Goal: Task Accomplishment & Management: Use online tool/utility

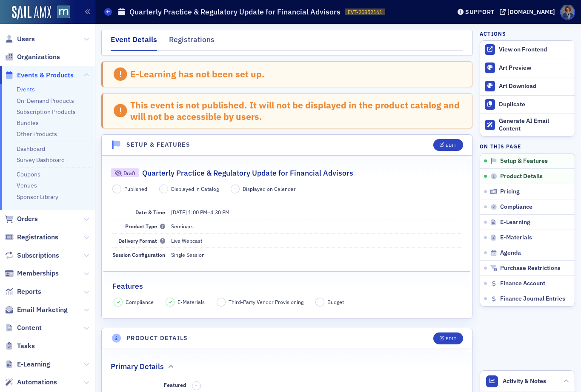
scroll to position [85, 0]
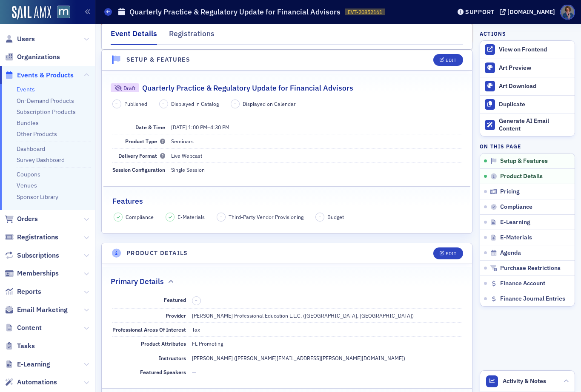
click at [23, 91] on link "Events" at bounding box center [26, 90] width 18 height 8
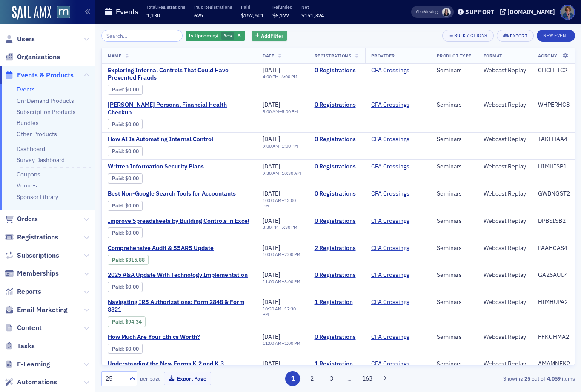
click at [261, 39] on span "Add Filter" at bounding box center [272, 36] width 23 height 8
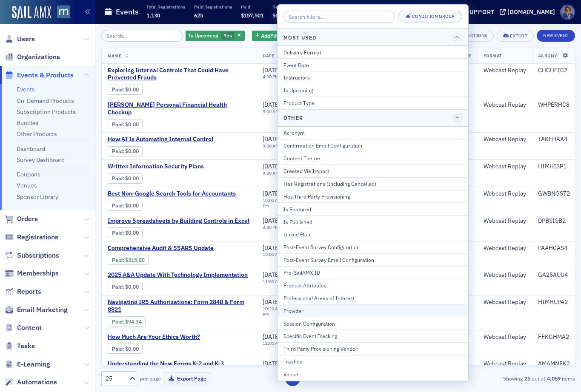
click at [314, 312] on div "Provider" at bounding box center [373, 311] width 179 height 8
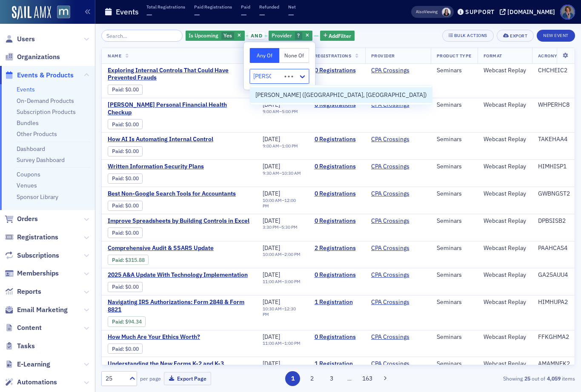
type input "[PERSON_NAME]"
click at [273, 96] on span "[PERSON_NAME] ([GEOGRAPHIC_DATA], [GEOGRAPHIC_DATA])" at bounding box center [341, 95] width 172 height 9
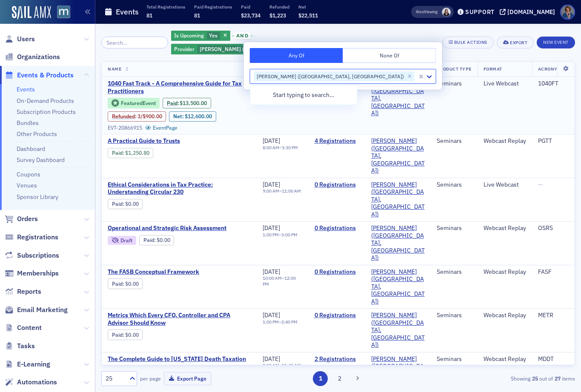
click at [427, 106] on td "[PERSON_NAME] ([GEOGRAPHIC_DATA], [GEOGRAPHIC_DATA])" at bounding box center [398, 105] width 66 height 57
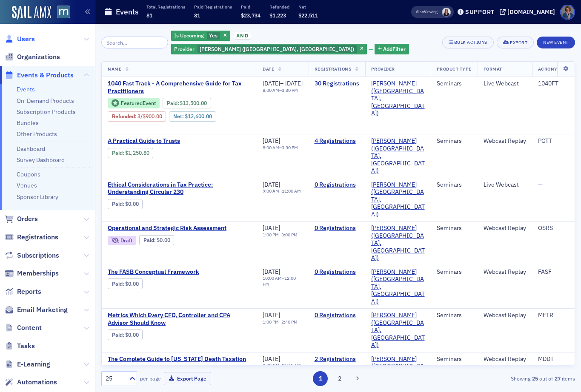
click at [24, 40] on span "Users" at bounding box center [26, 38] width 18 height 9
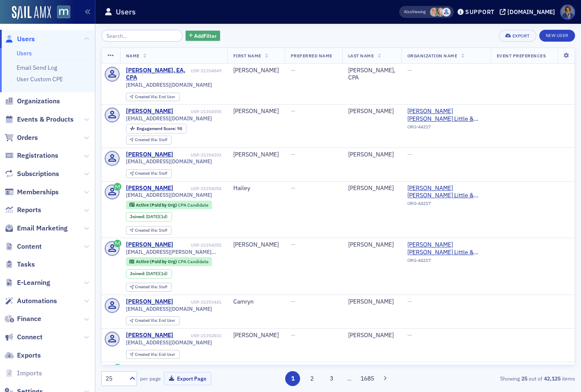
click at [201, 36] on span "Add Filter" at bounding box center [205, 36] width 23 height 8
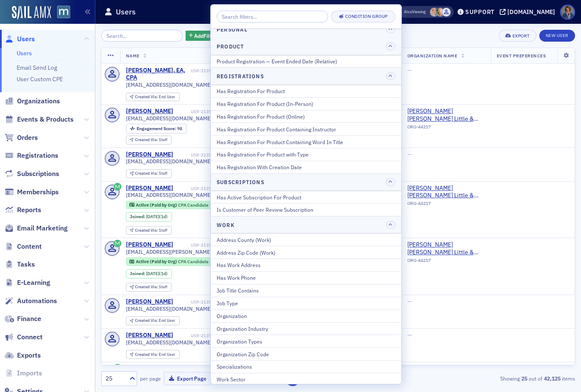
scroll to position [1098, 0]
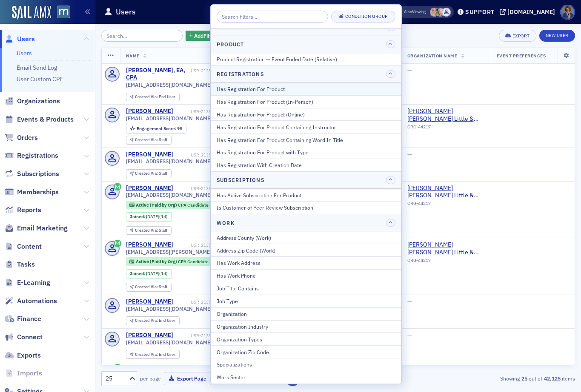
click at [299, 89] on div "Has Registration For Product" at bounding box center [306, 89] width 179 height 8
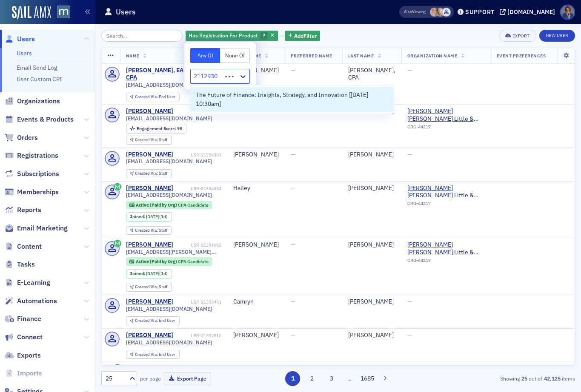
type input "21129303"
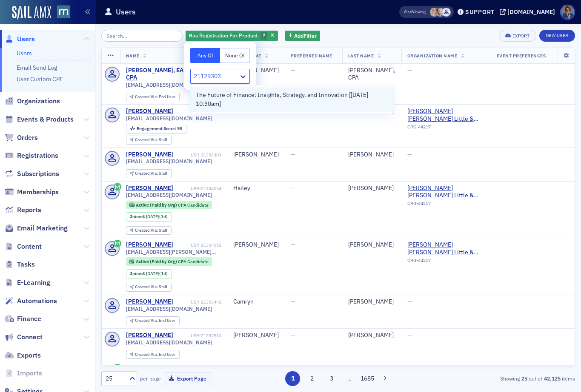
click at [285, 104] on span "The Future of Finance: Insights, Strategy, and Innovation [[DATE] 10:30am]" at bounding box center [292, 100] width 192 height 18
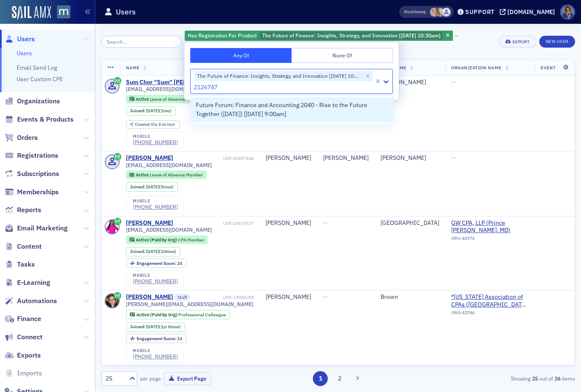
type input "21267471"
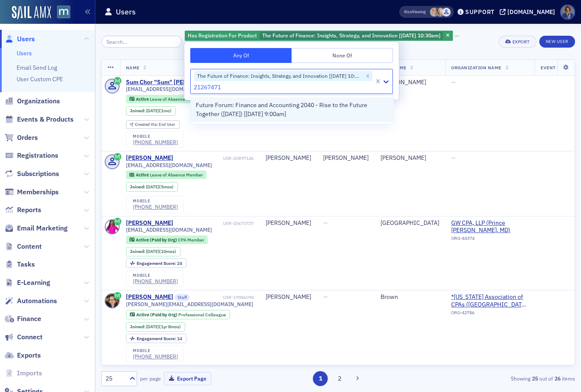
click at [252, 110] on span "Future Forum: Finance and Accounting 2040 - Rise to the Future Together ([DATE]…" at bounding box center [292, 110] width 192 height 18
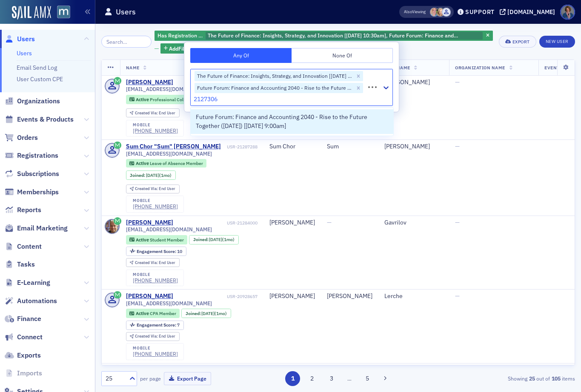
type input "21273064"
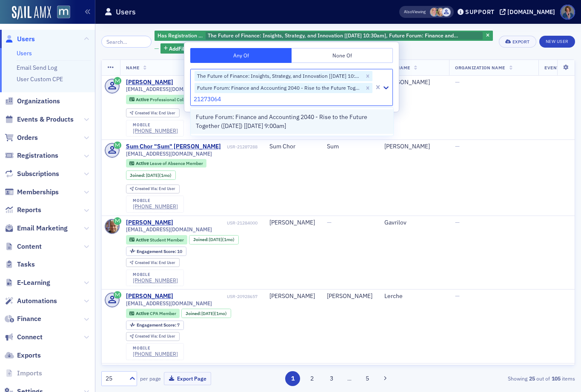
click at [289, 120] on span "Future Forum: Finance and Accounting 2040 - Rise to the Future Together ([DATE]…" at bounding box center [292, 122] width 192 height 18
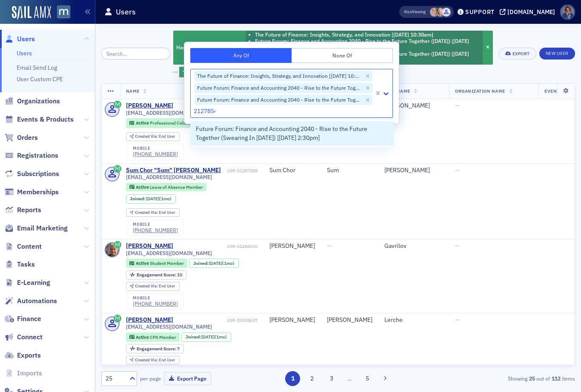
type input "21278548"
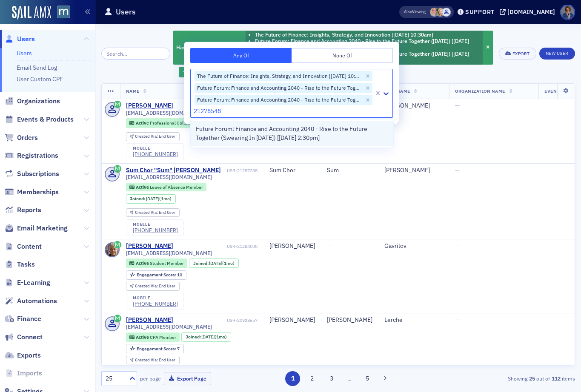
click at [241, 132] on span "Future Forum: Finance and Accounting 2040 - Rise to the Future Together (Sweari…" at bounding box center [292, 134] width 192 height 18
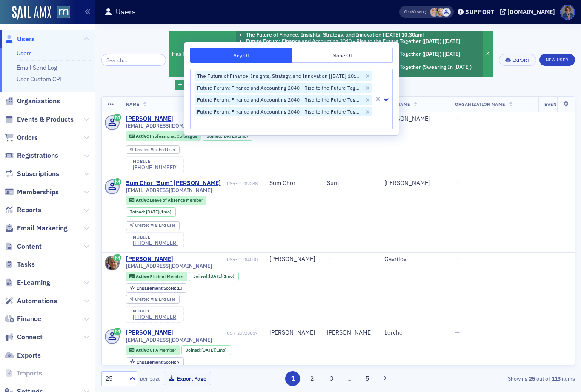
click at [461, 89] on div "Has Registration For Product The Future of Finance: Insights, Strategy, and Inn…" at bounding box center [331, 60] width 324 height 60
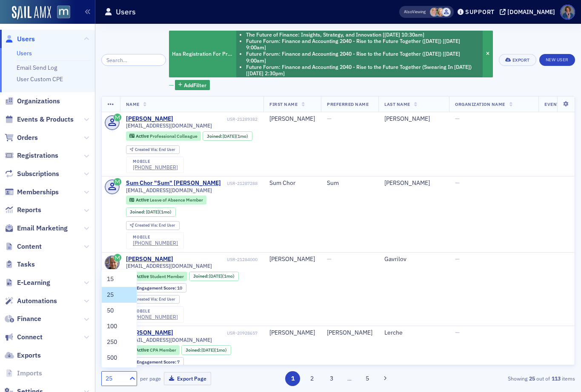
click at [132, 380] on icon at bounding box center [132, 379] width 9 height 9
click at [493, 245] on td "—" at bounding box center [493, 215] width 89 height 76
click at [409, 106] on th "Last Name" at bounding box center [413, 105] width 71 height 16
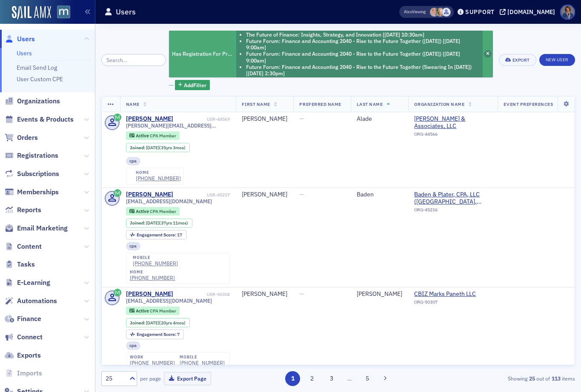
click at [487, 56] on span "button" at bounding box center [488, 54] width 8 height 8
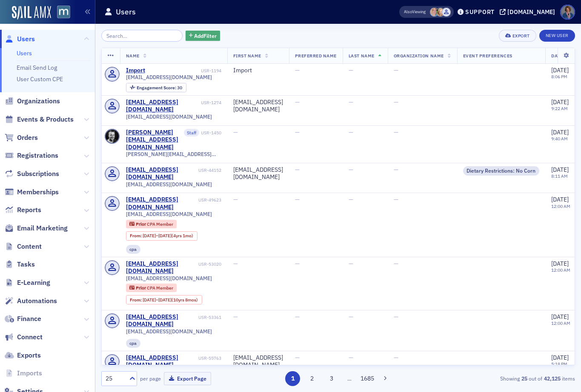
click at [194, 36] on span "Add Filter" at bounding box center [205, 36] width 23 height 8
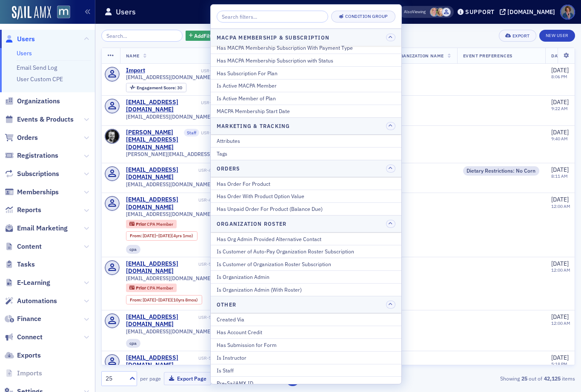
scroll to position [570, 0]
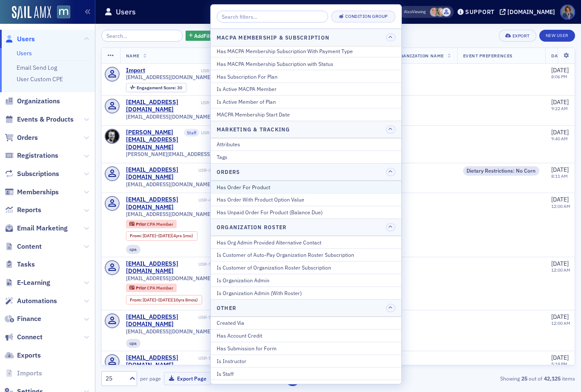
click at [253, 188] on div "Has Order For Product" at bounding box center [306, 187] width 179 height 8
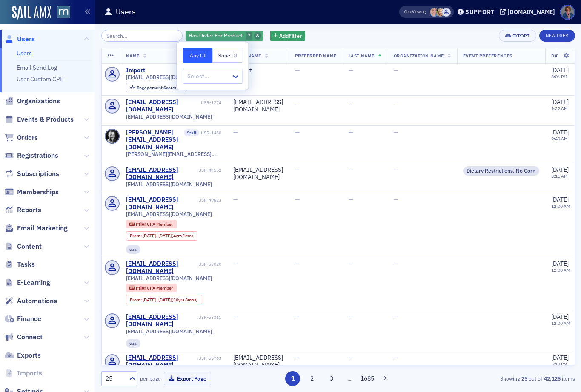
click at [256, 35] on icon "button" at bounding box center [257, 36] width 3 height 5
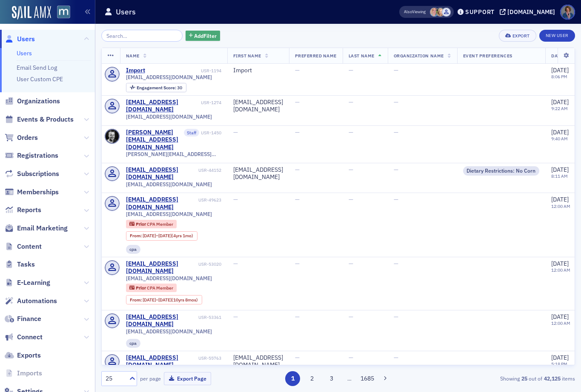
click at [194, 37] on span "Add Filter" at bounding box center [205, 36] width 23 height 8
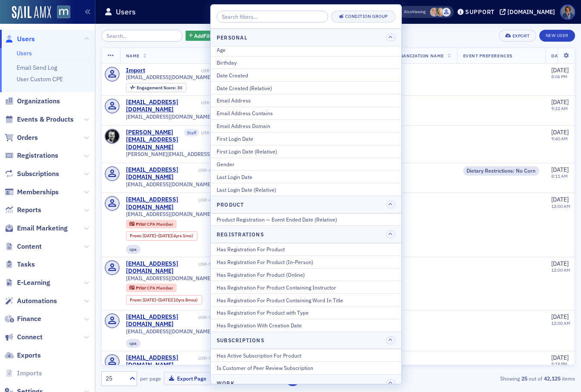
scroll to position [939, 0]
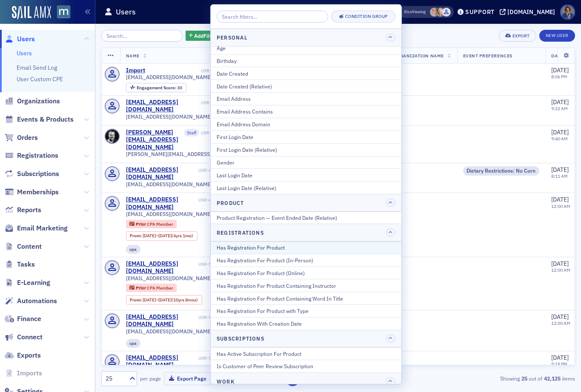
click at [263, 249] on div "Has Registration For Product" at bounding box center [306, 248] width 179 height 8
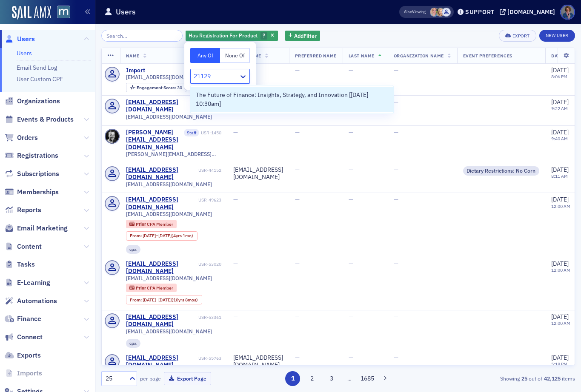
type input "211293"
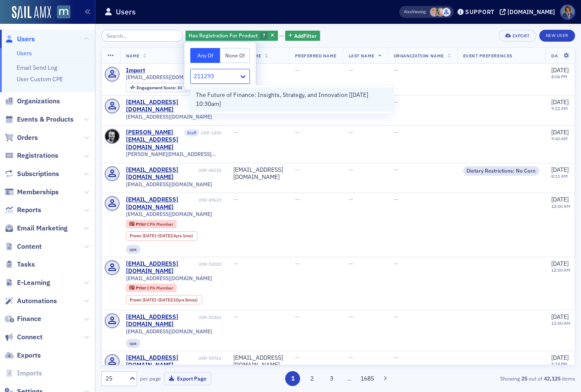
click at [239, 104] on span "The Future of Finance: Insights, Strategy, and Innovation [[DATE] 10:30am]" at bounding box center [292, 100] width 192 height 18
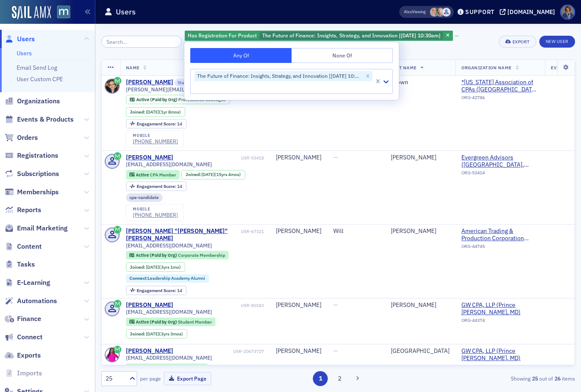
click at [487, 46] on div "Has Registration For Product The Future of Finance: Insights, Strategy, and Inn…" at bounding box center [339, 42] width 308 height 24
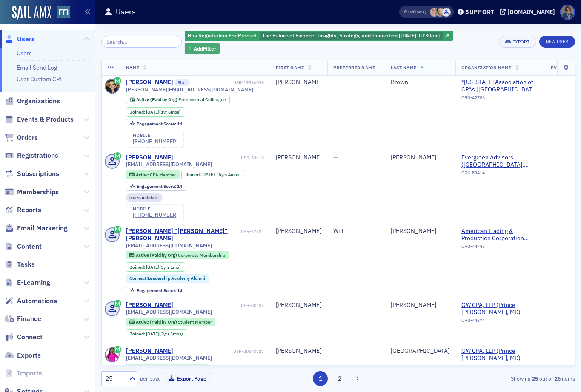
click at [194, 50] on span "Add Filter" at bounding box center [205, 49] width 23 height 8
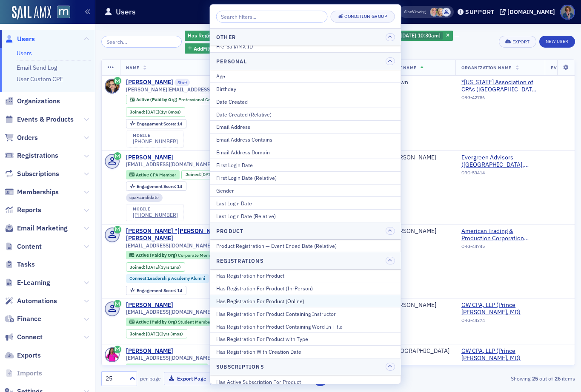
scroll to position [912, 0]
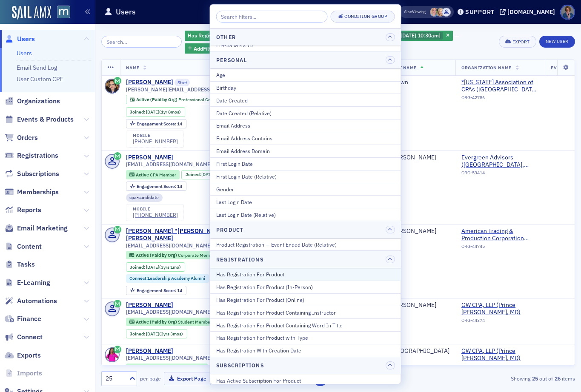
click at [247, 271] on div "Has Registration For Product" at bounding box center [305, 275] width 179 height 8
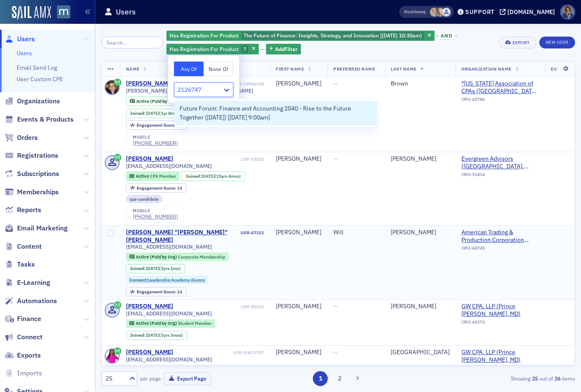
type input "21267471"
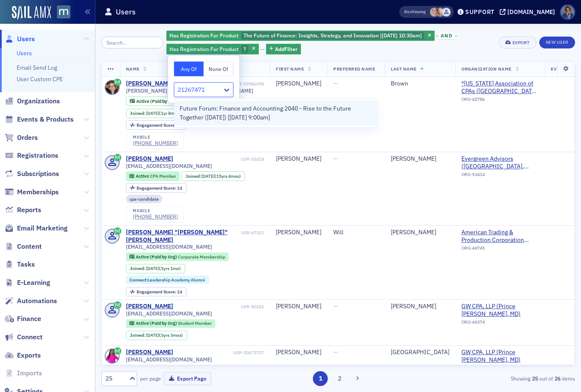
click at [258, 108] on span "Future Forum: Finance and Accounting 2040 - Rise to the Future Together ([DATE]…" at bounding box center [276, 113] width 192 height 18
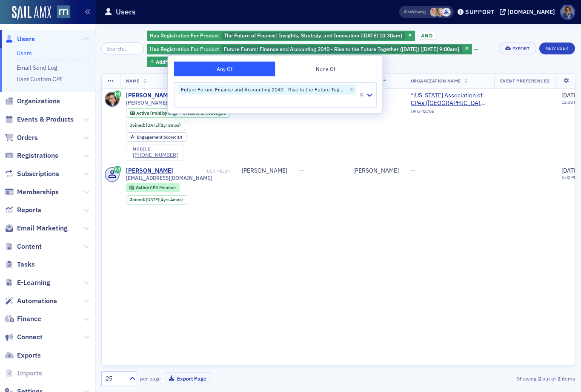
click at [437, 65] on div "Has Registration For Product The Future of Finance: Insights, Strategy, and Inn…" at bounding box center [320, 48] width 346 height 37
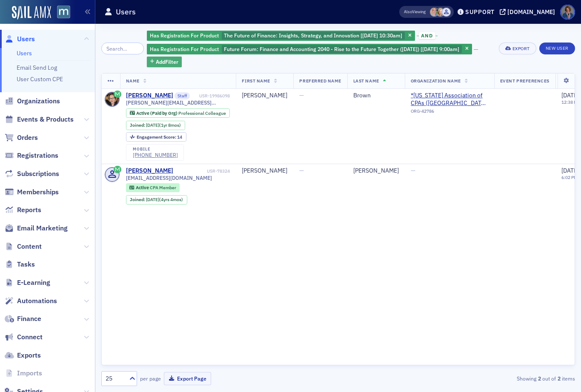
click at [161, 63] on span "Add Filter" at bounding box center [167, 62] width 23 height 8
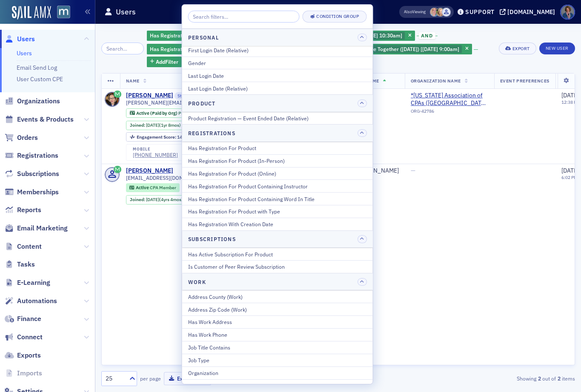
scroll to position [1053, 0]
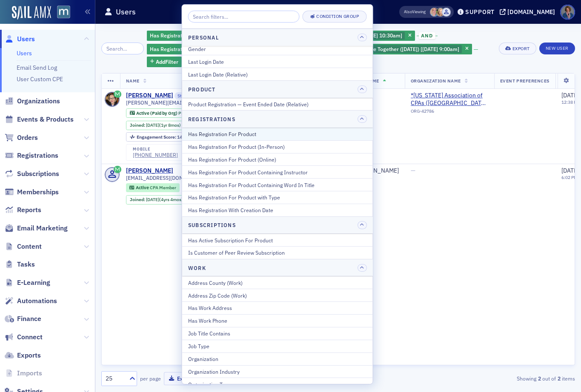
click at [258, 137] on div "Has Registration For Product" at bounding box center [277, 134] width 179 height 8
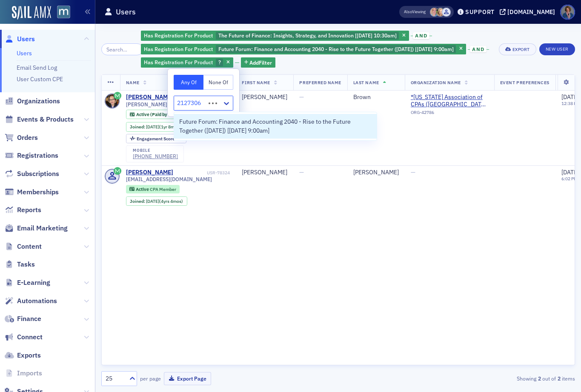
type input "21273064"
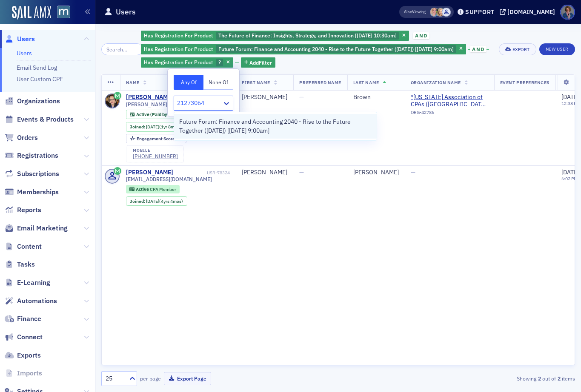
click at [229, 127] on span "Future Forum: Finance and Accounting 2040 - Rise to the Future Together ([DATE]…" at bounding box center [275, 126] width 192 height 18
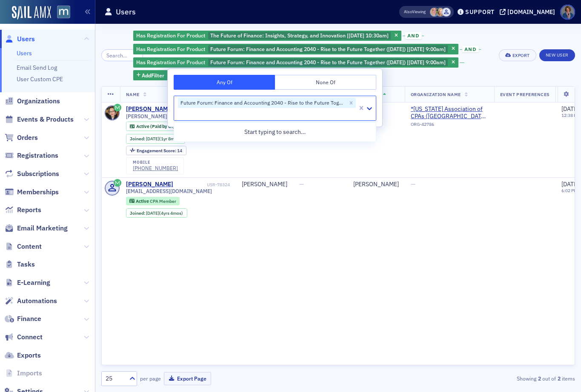
click at [470, 80] on div "Has Registration For Product The Future of Finance: Insights, Strategy, and Inn…" at bounding box center [313, 55] width 360 height 51
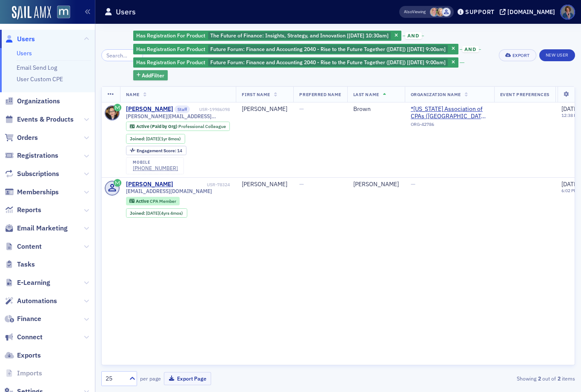
click at [151, 79] on span "Add Filter" at bounding box center [153, 76] width 23 height 8
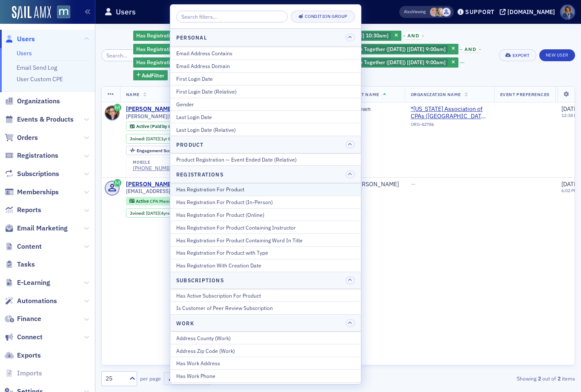
scroll to position [999, 0]
click at [233, 187] on div "Has Registration For Product" at bounding box center [265, 188] width 179 height 8
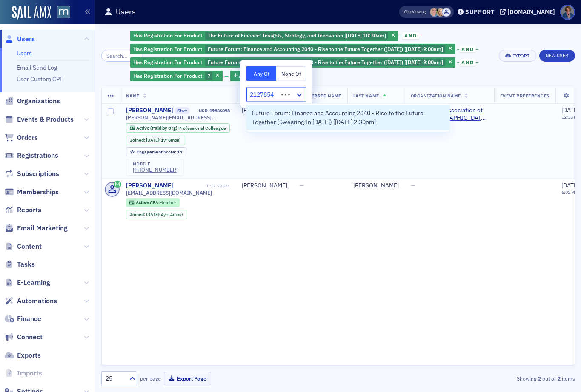
type input "21278548"
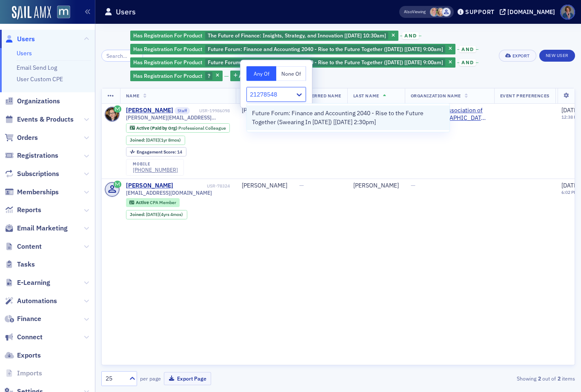
click at [311, 118] on span "Future Forum: Finance and Accounting 2040 - Rise to the Future Together (Sweari…" at bounding box center [348, 118] width 192 height 18
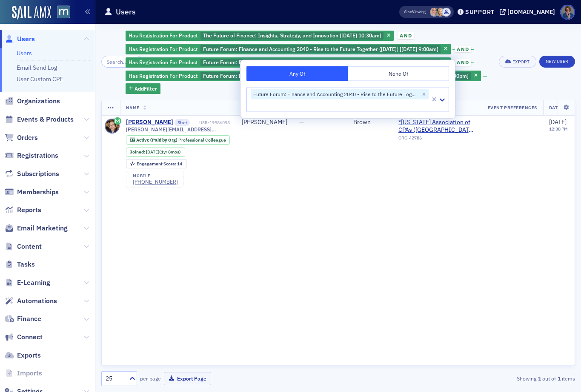
click at [526, 94] on div "Has Registration For Product The Future of Finance: Insights, Strategy, and Inn…" at bounding box center [338, 62] width 474 height 64
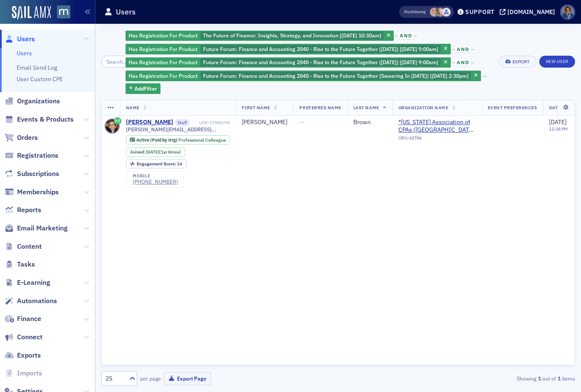
click at [410, 36] on span "and" at bounding box center [406, 35] width 17 height 7
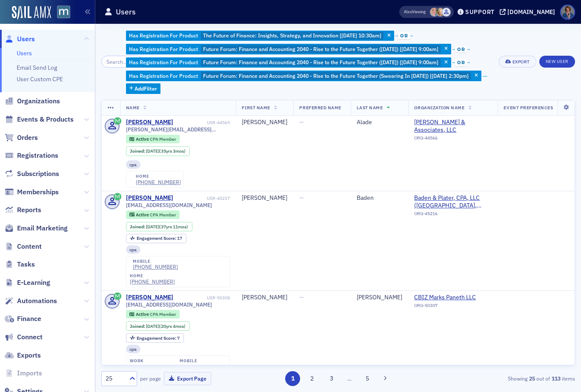
click at [387, 111] on icon at bounding box center [388, 108] width 3 height 5
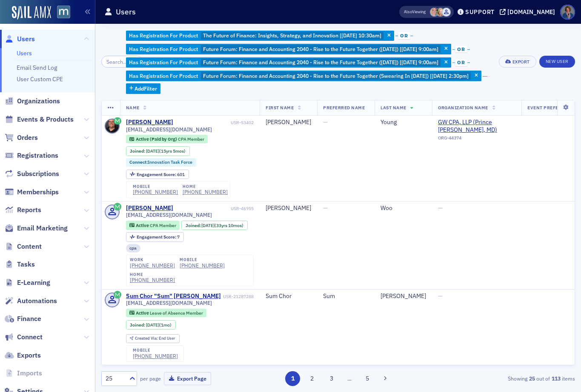
click at [394, 111] on span "Last Name" at bounding box center [394, 108] width 26 height 6
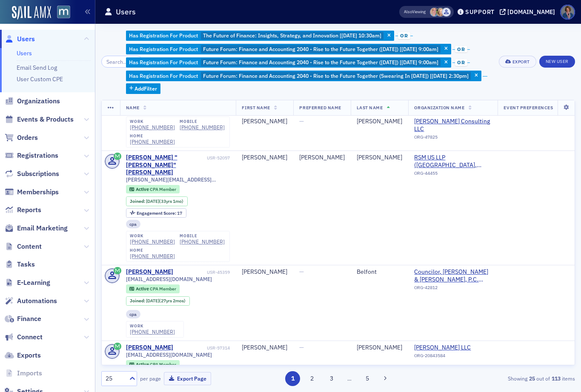
scroll to position [340, 0]
click at [410, 37] on span "or" at bounding box center [404, 35] width 13 height 7
